Goal: Navigation & Orientation: Find specific page/section

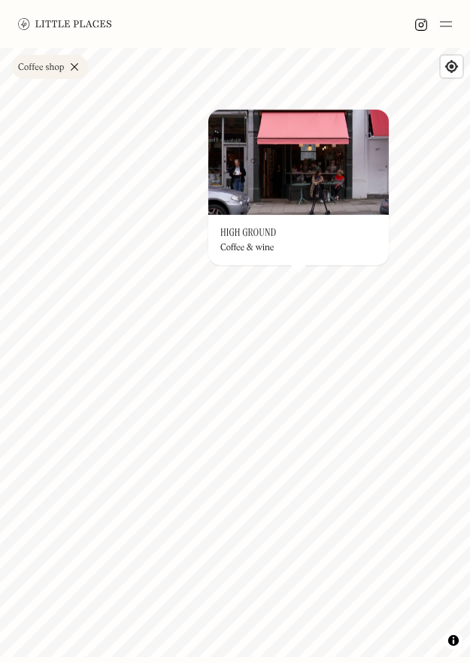
click at [357, 77] on div "Label Coffee shop Wine bar Restaurant Coffee shop Bakery Deli Bar Taproom Bottl…" at bounding box center [235, 67] width 470 height 36
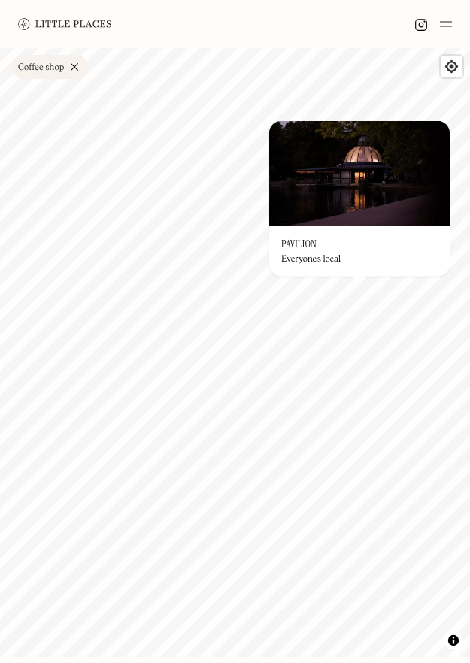
click at [340, 220] on img at bounding box center [359, 173] width 180 height 105
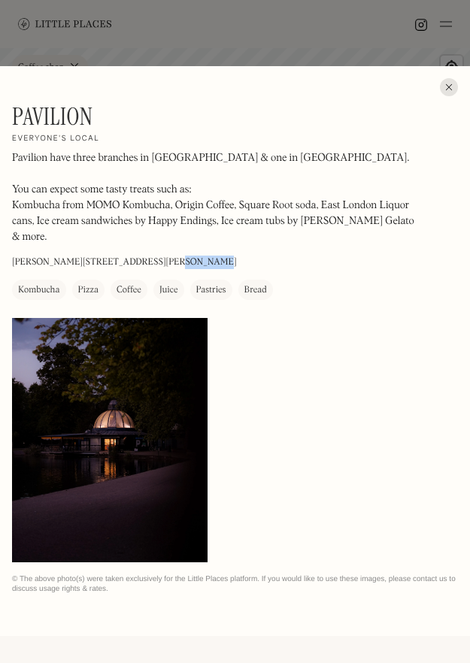
drag, startPoint x: 139, startPoint y: 153, endPoint x: 174, endPoint y: 154, distance: 35.3
click at [174, 256] on p "[PERSON_NAME][STREET_ADDRESS][PERSON_NAME]" at bounding box center [124, 263] width 224 height 14
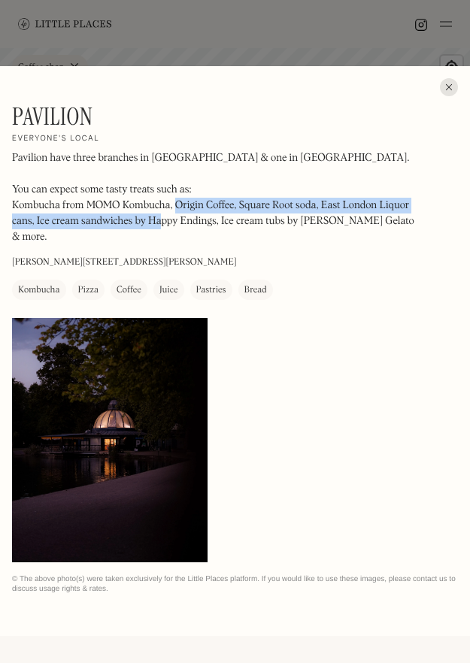
drag, startPoint x: 177, startPoint y: 202, endPoint x: 159, endPoint y: 223, distance: 27.7
click at [159, 223] on p "Pavilion have three branches in [GEOGRAPHIC_DATA] & one in [GEOGRAPHIC_DATA]. ‍…" at bounding box center [215, 197] width 406 height 95
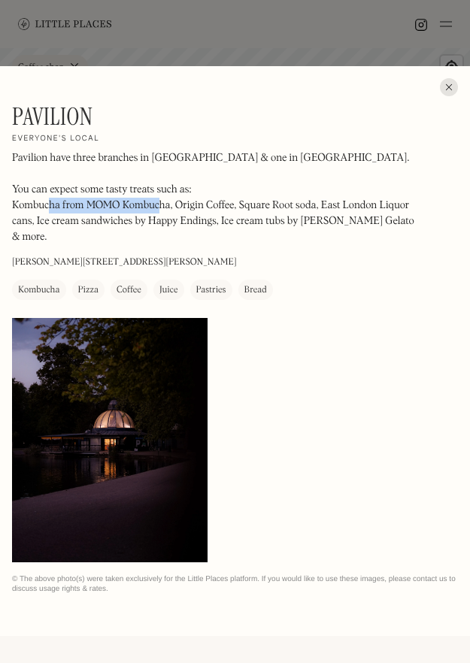
drag, startPoint x: 50, startPoint y: 210, endPoint x: 160, endPoint y: 207, distance: 110.5
click at [160, 207] on p "Pavilion have three branches in [GEOGRAPHIC_DATA] & one in [GEOGRAPHIC_DATA]. ‍…" at bounding box center [215, 197] width 406 height 95
click at [199, 205] on p "Pavilion have three branches in [GEOGRAPHIC_DATA] & one in [GEOGRAPHIC_DATA]. ‍…" at bounding box center [215, 197] width 406 height 95
click at [451, 86] on div at bounding box center [449, 87] width 18 height 18
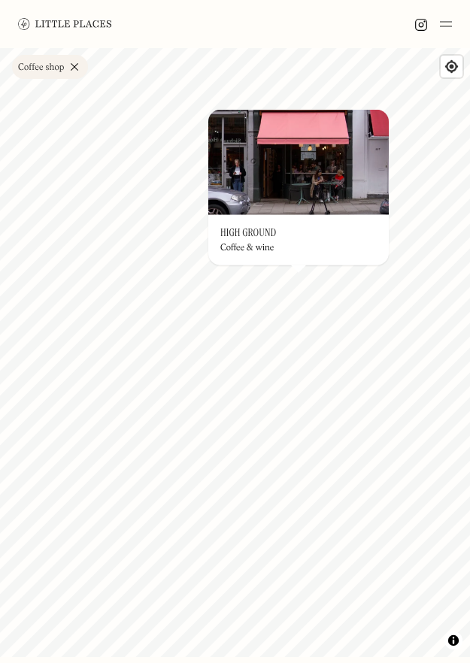
click at [83, 74] on link "Coffee shop" at bounding box center [50, 67] width 76 height 24
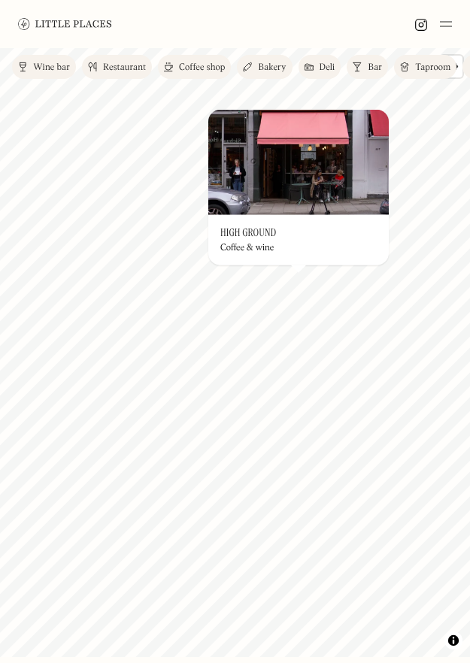
click at [123, 71] on div "Restaurant" at bounding box center [124, 67] width 43 height 9
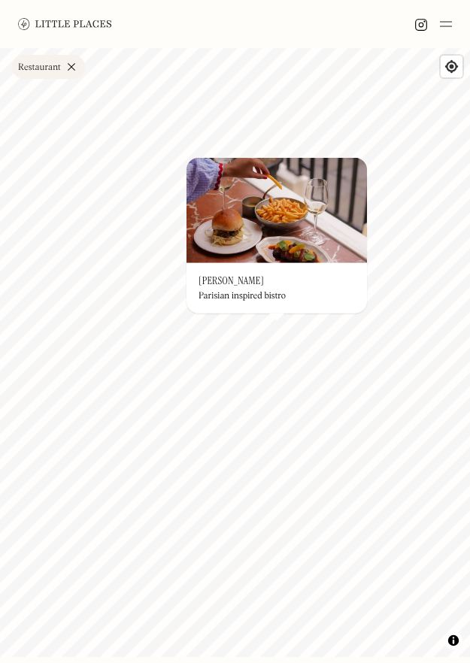
click at [338, 73] on div "Label Restaurant Wine bar Restaurant Coffee shop Bakery Deli Bar Taproom Bottle…" at bounding box center [235, 67] width 470 height 36
